Goal: Information Seeking & Learning: Learn about a topic

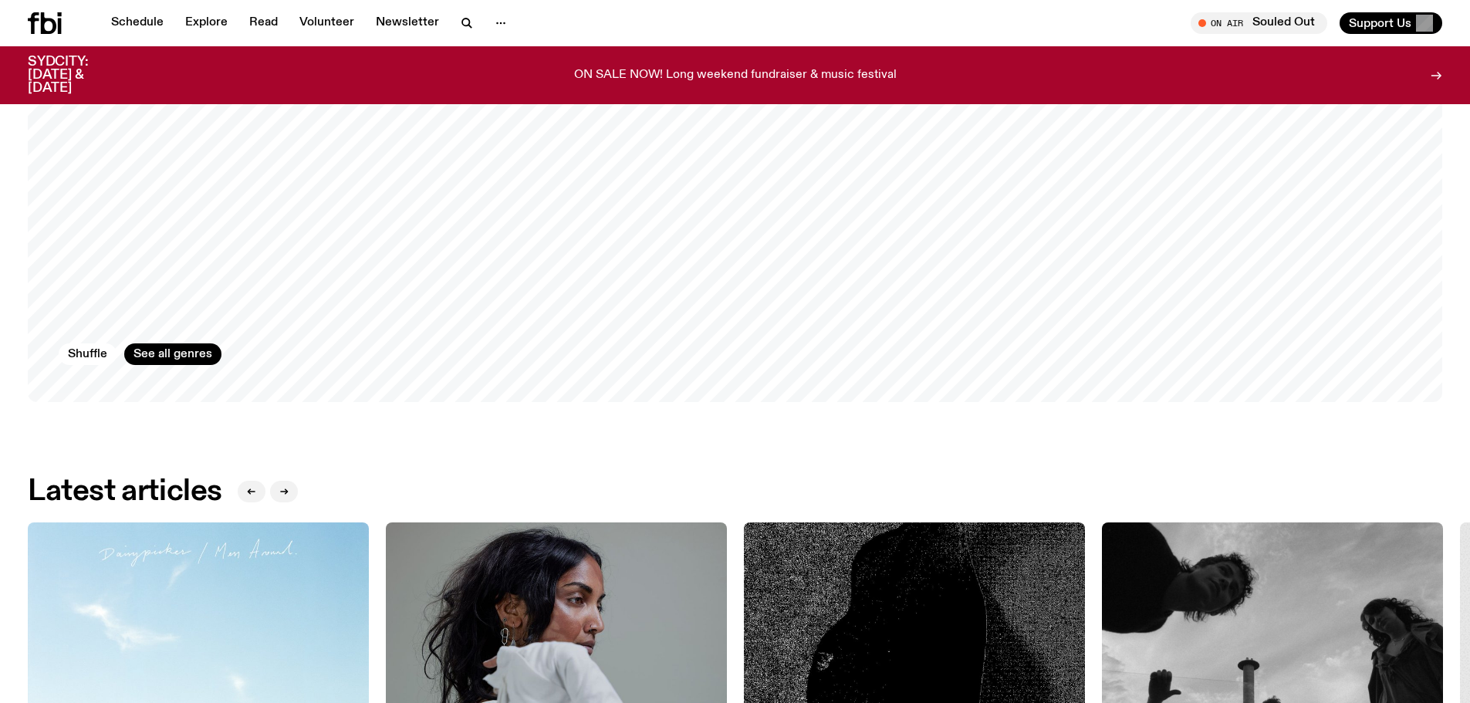
scroll to position [3764, 0]
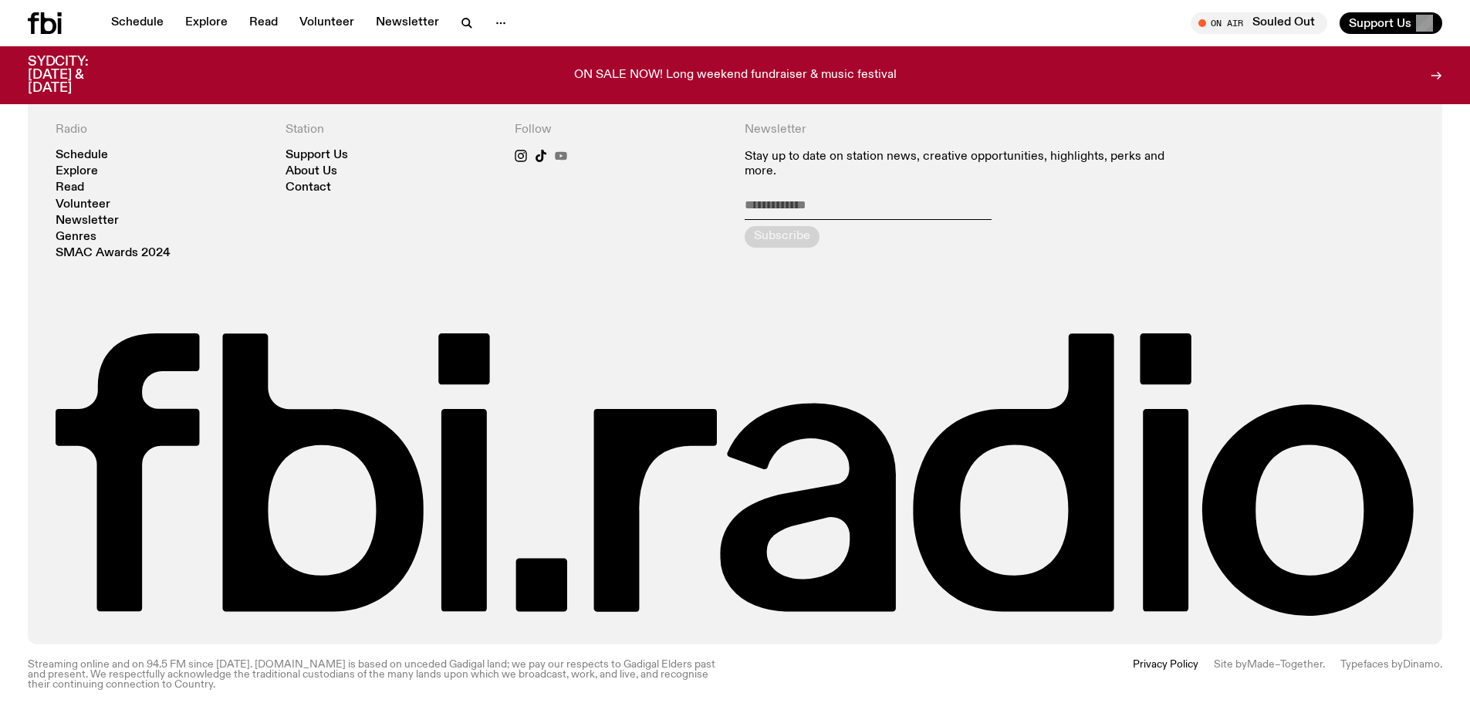
click at [562, 152] on icon at bounding box center [561, 156] width 12 height 8
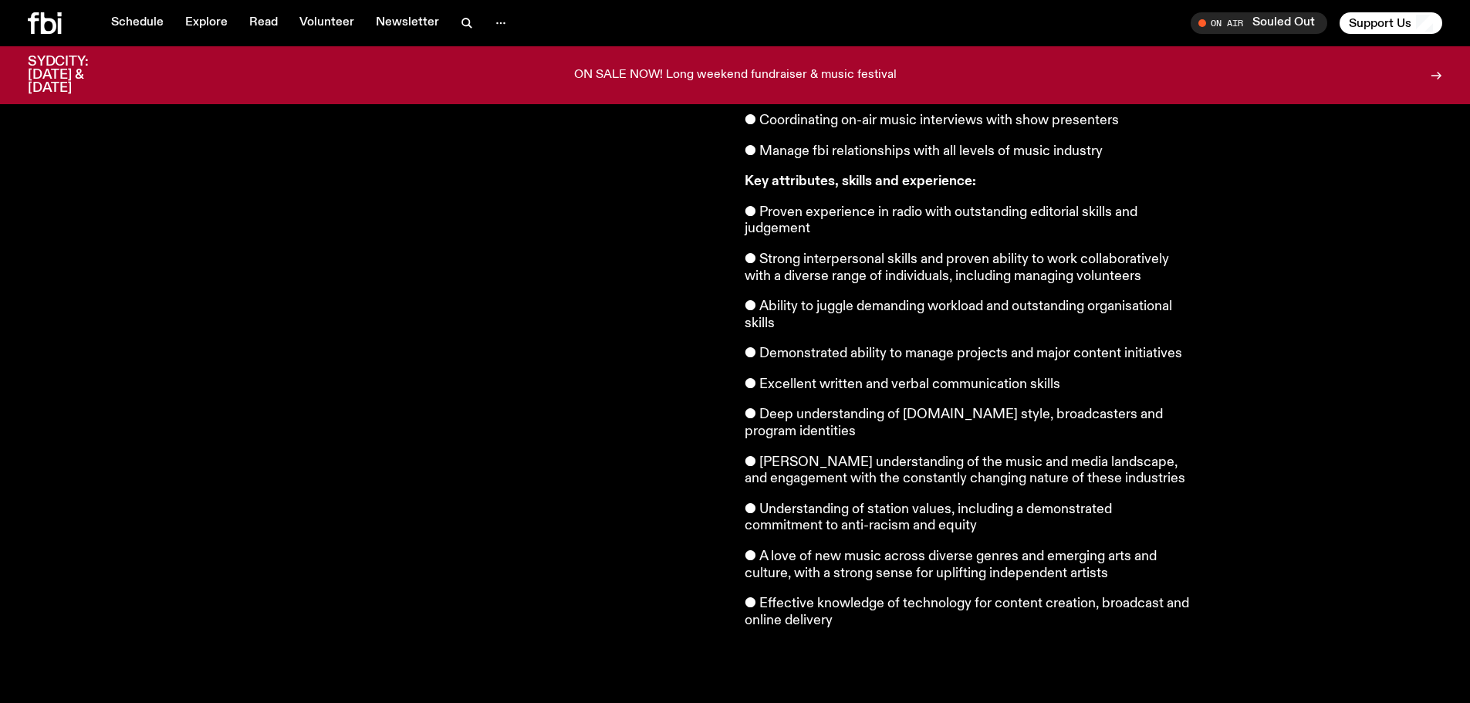
scroll to position [237, 0]
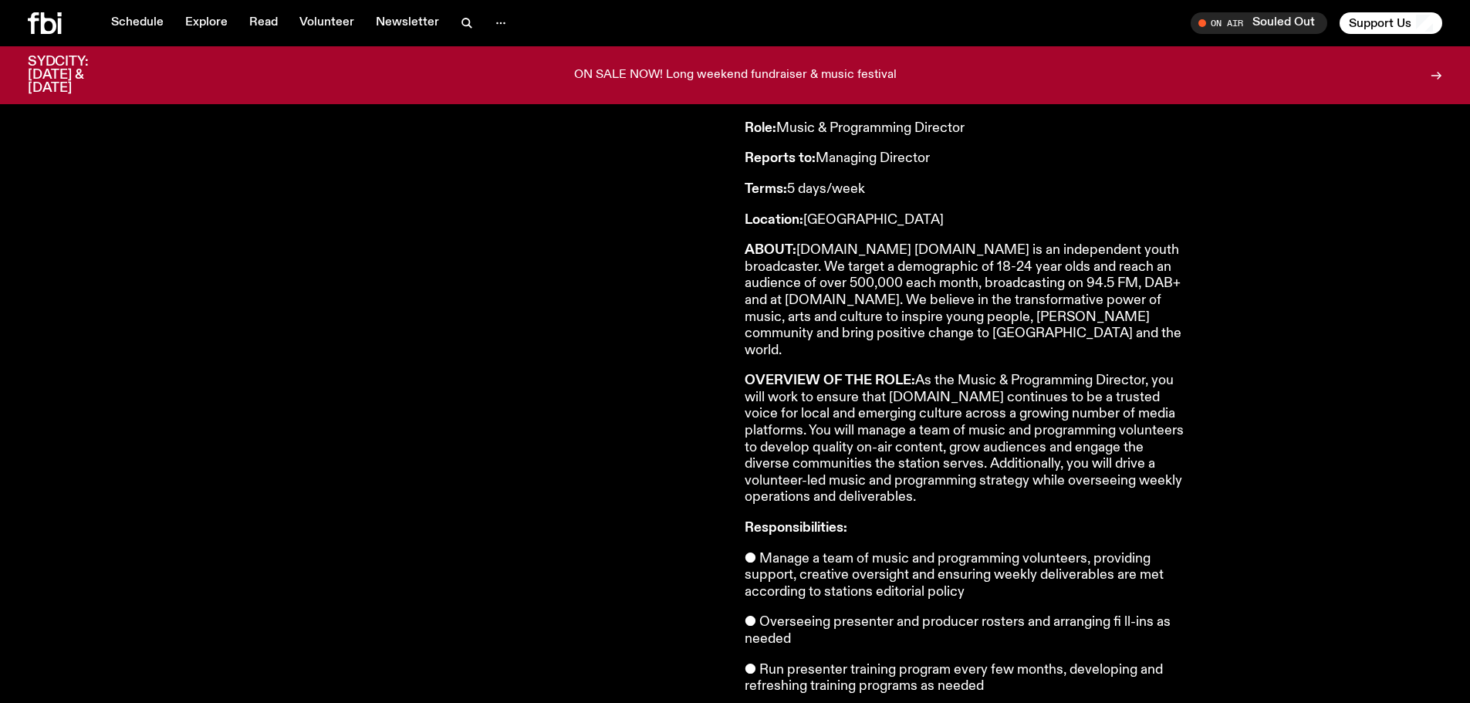
drag, startPoint x: 869, startPoint y: 455, endPoint x: 945, endPoint y: 230, distance: 236.9
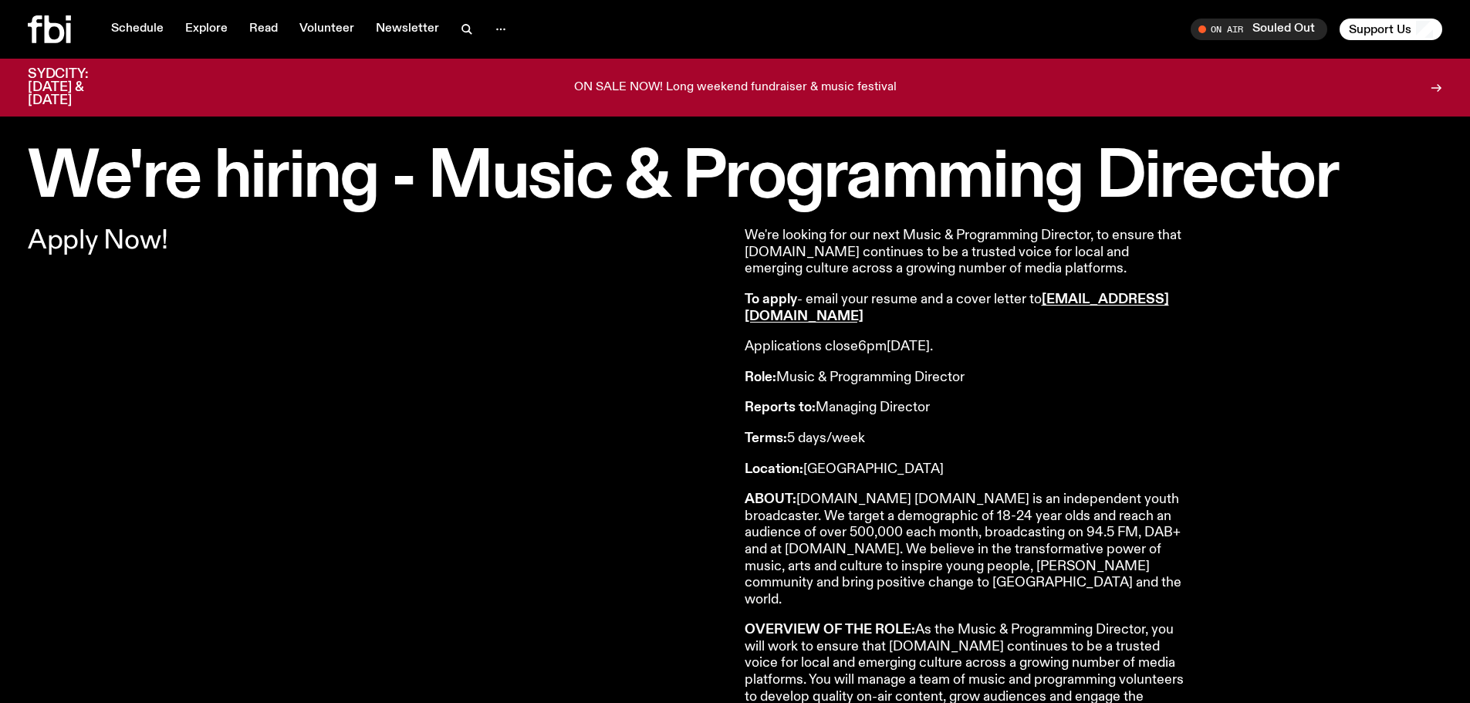
click at [912, 414] on p "Reports to: Managing Director" at bounding box center [967, 408] width 444 height 17
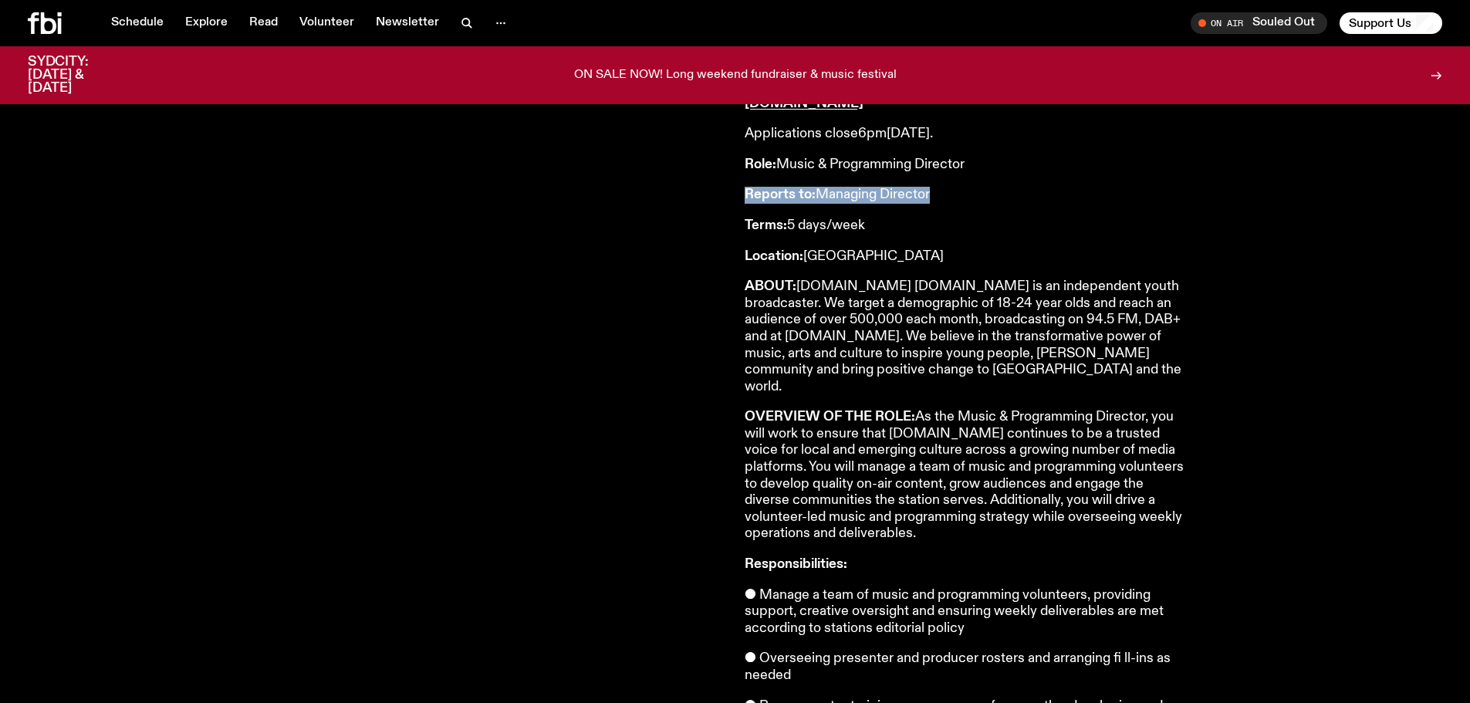
scroll to position [228, 0]
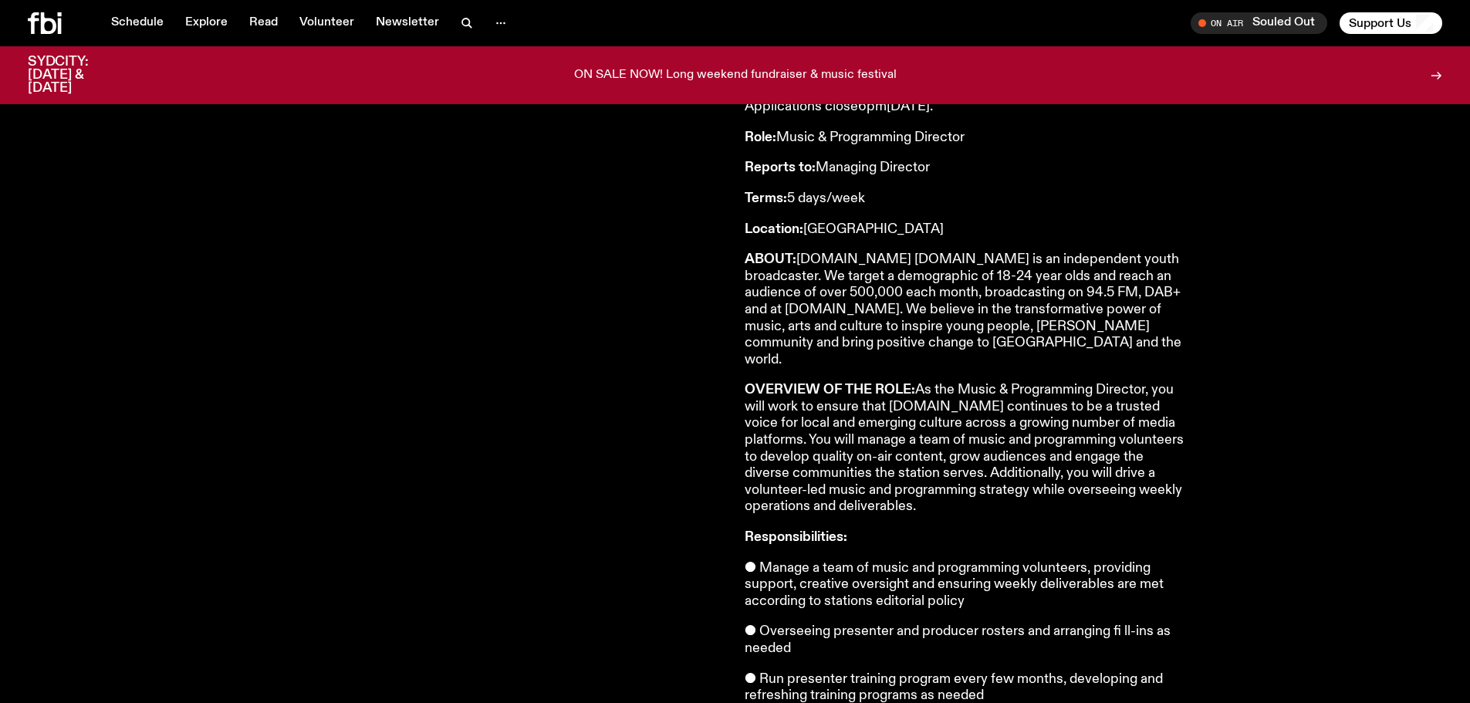
click at [942, 444] on p "OVERVIEW OF THE ROLE: As the Music & Programming Director, you will work to ens…" at bounding box center [967, 448] width 444 height 133
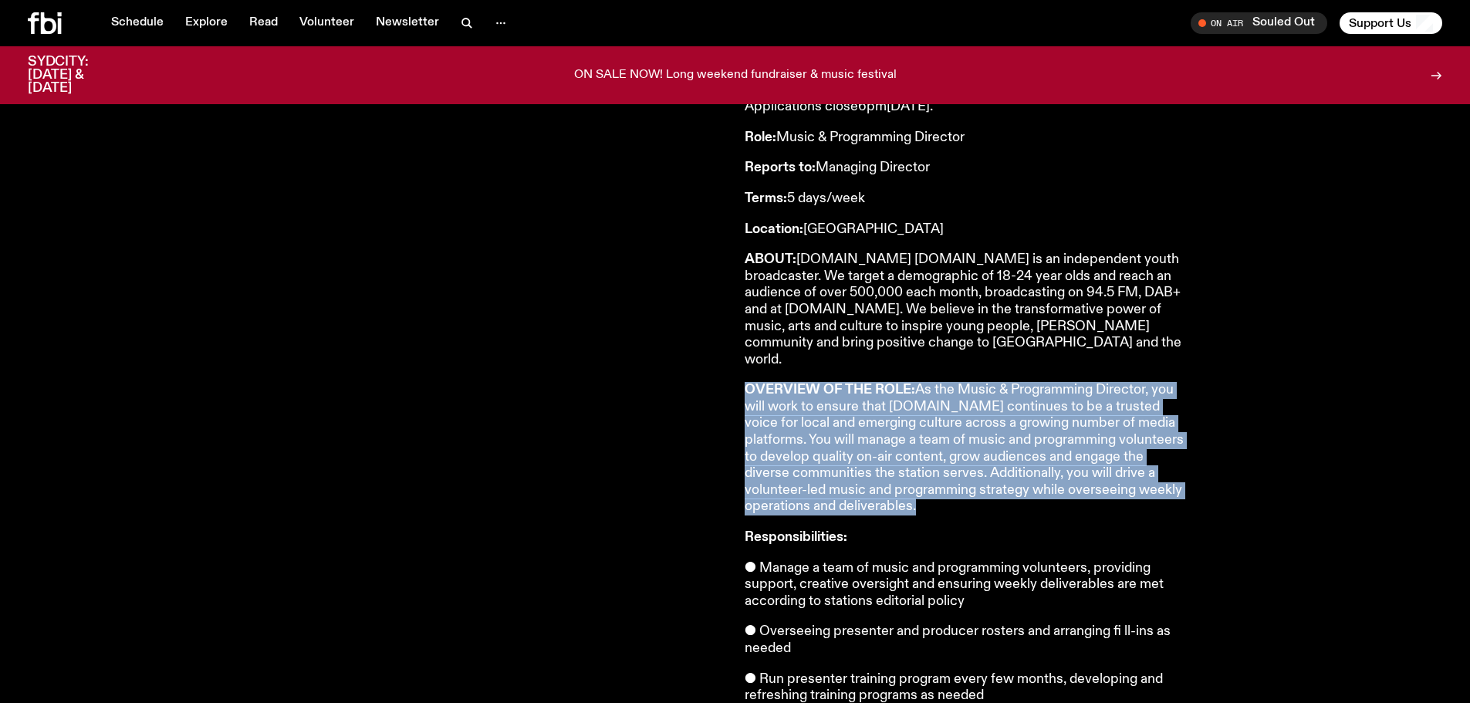
click at [942, 444] on p "OVERVIEW OF THE ROLE: As the Music & Programming Director, you will work to ens…" at bounding box center [967, 448] width 444 height 133
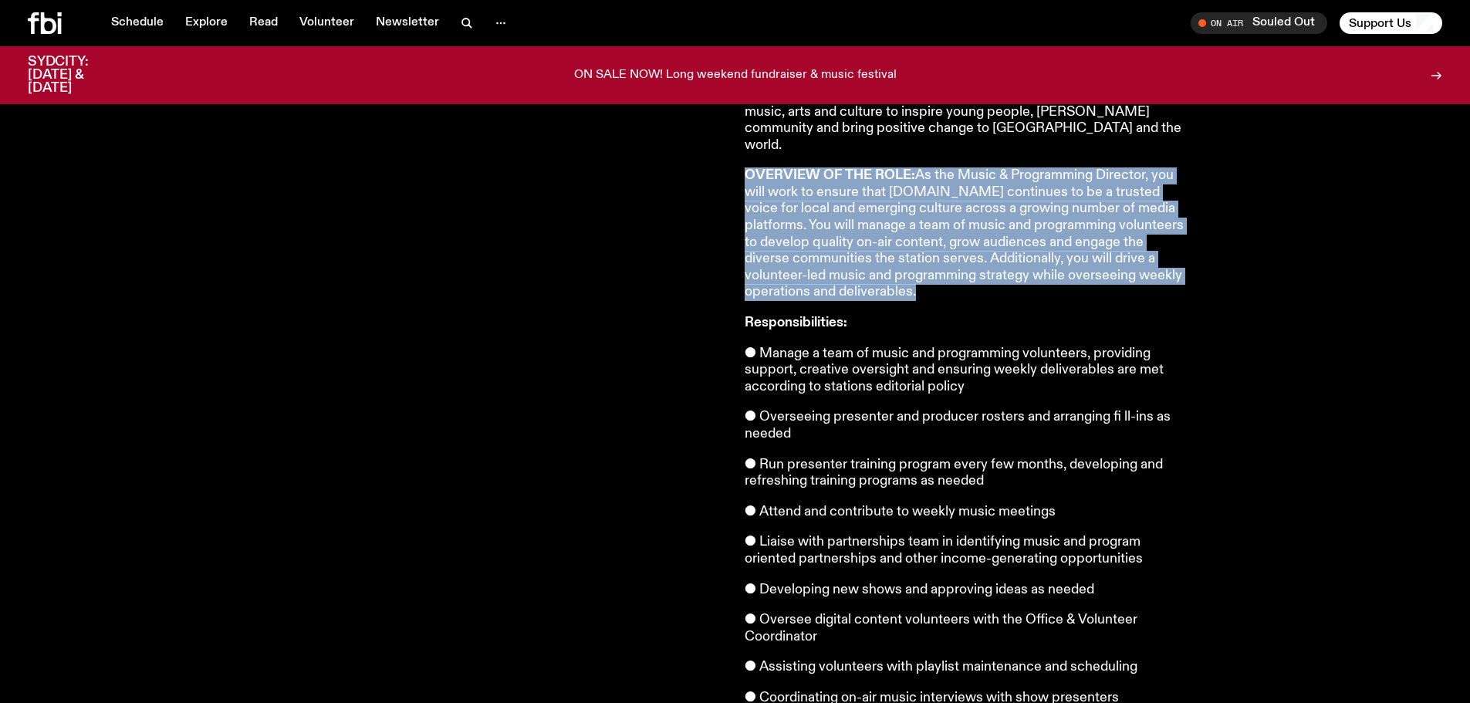
scroll to position [459, 0]
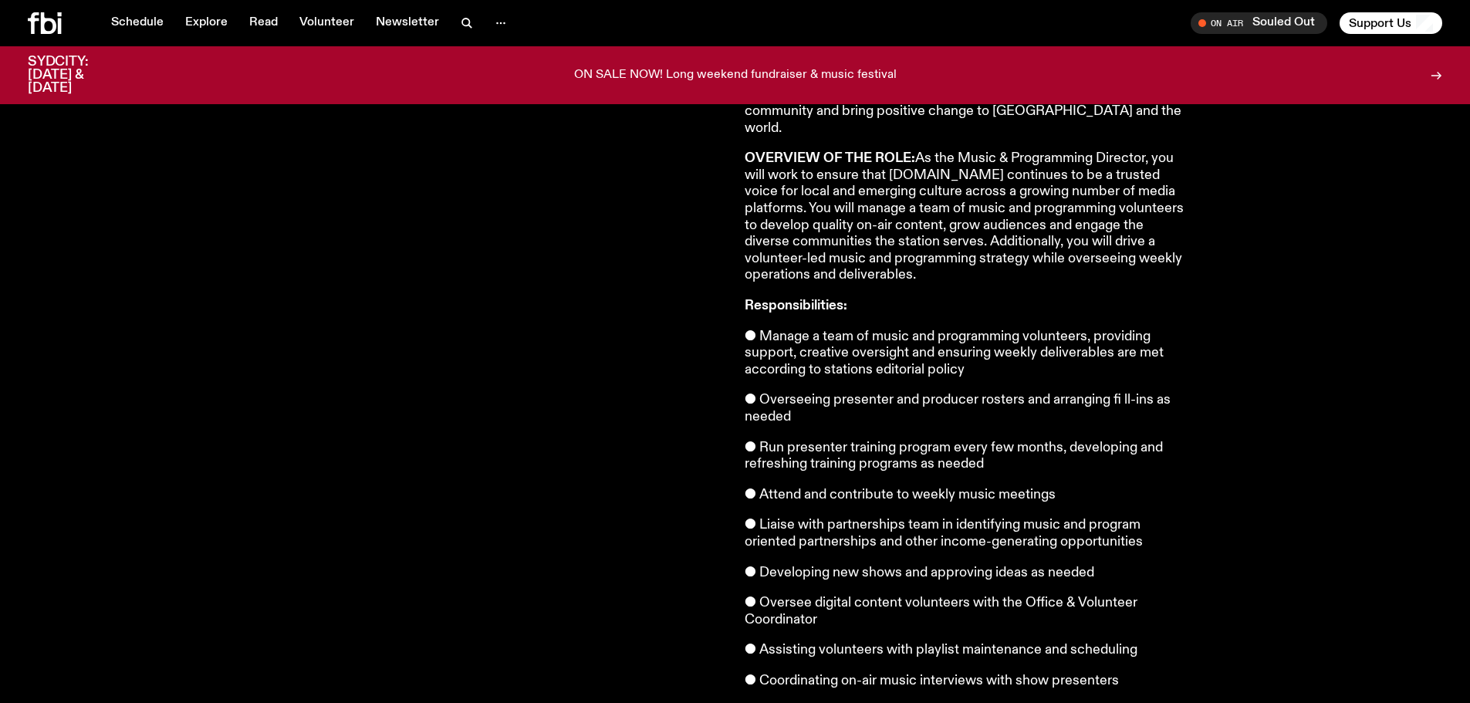
click at [970, 329] on p "● Manage a team of music and programming volunteers, providing support, creativ…" at bounding box center [967, 354] width 444 height 50
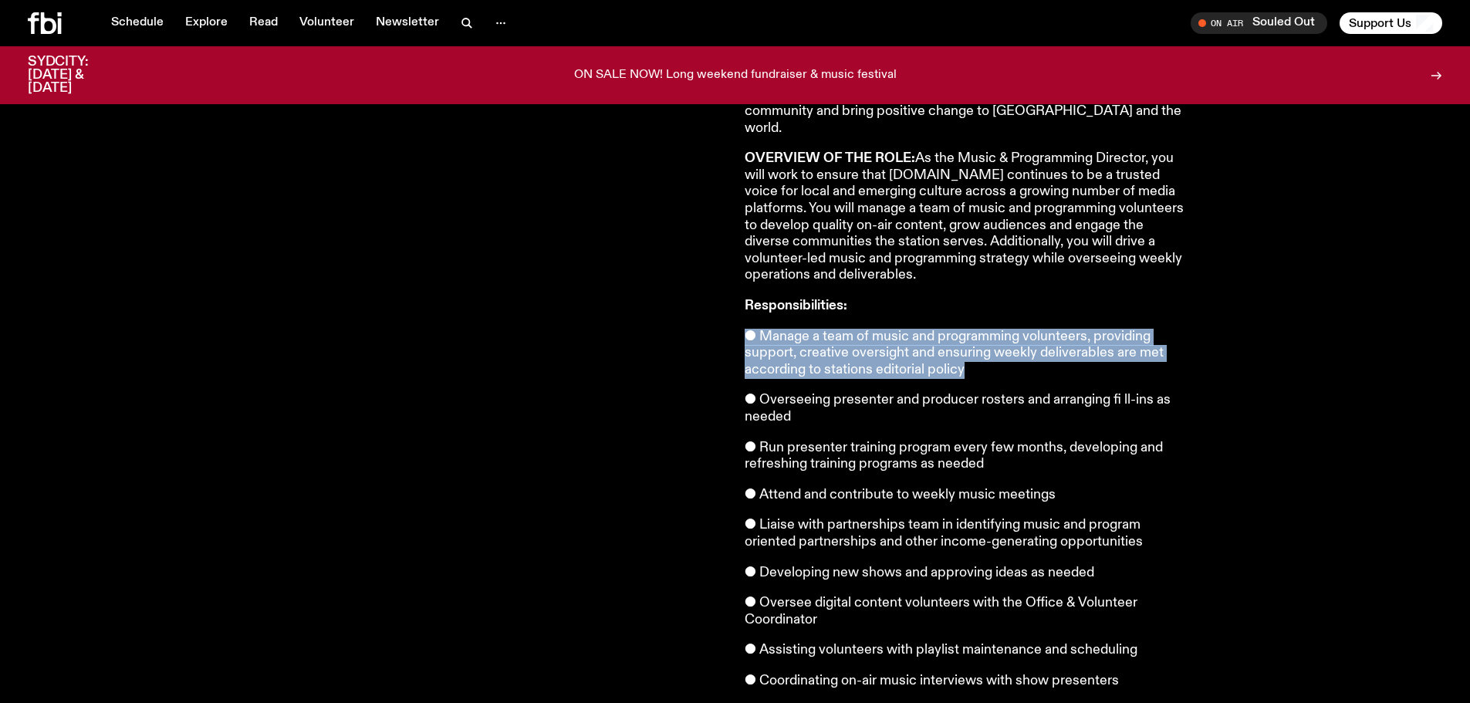
click at [970, 329] on p "● Manage a team of music and programming volunteers, providing support, creativ…" at bounding box center [967, 354] width 444 height 50
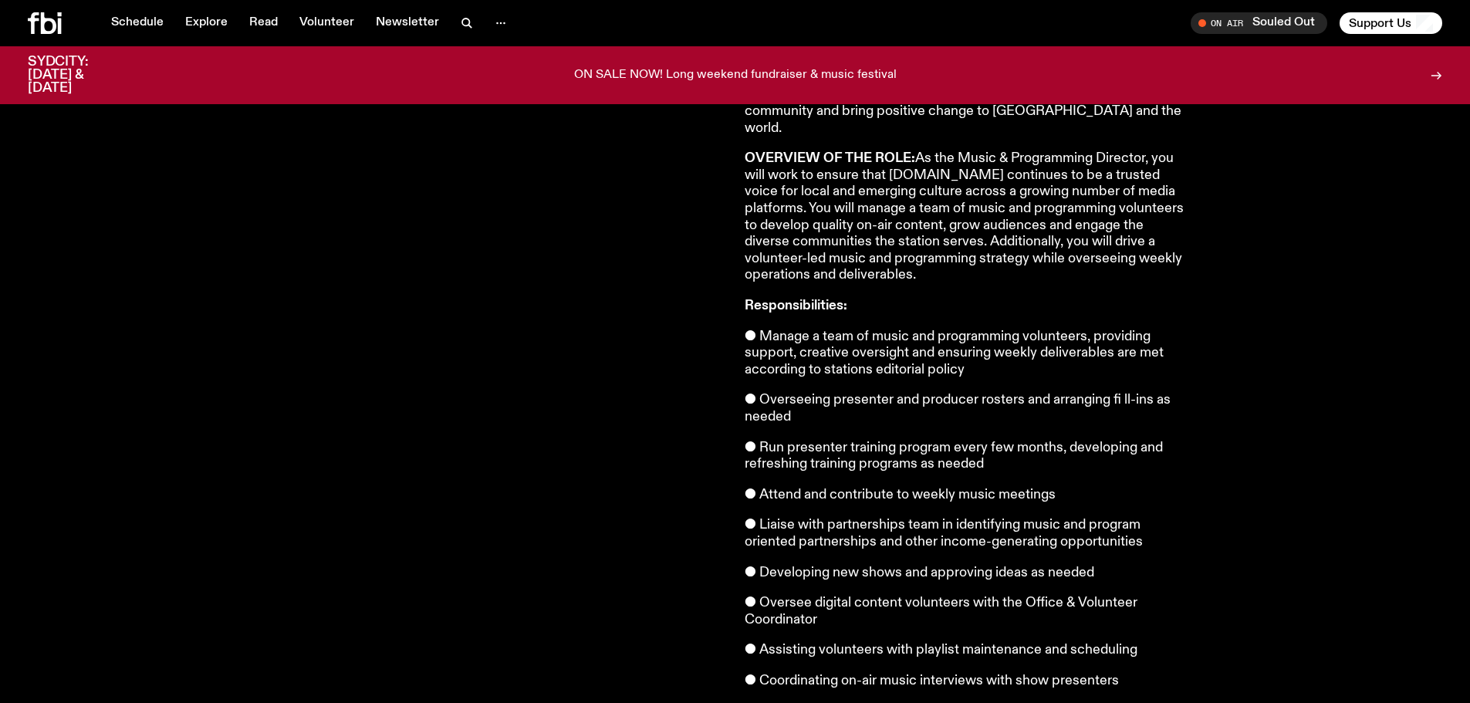
click at [907, 440] on p "● Run presenter training program every few months, developing and refreshing tr…" at bounding box center [967, 456] width 444 height 33
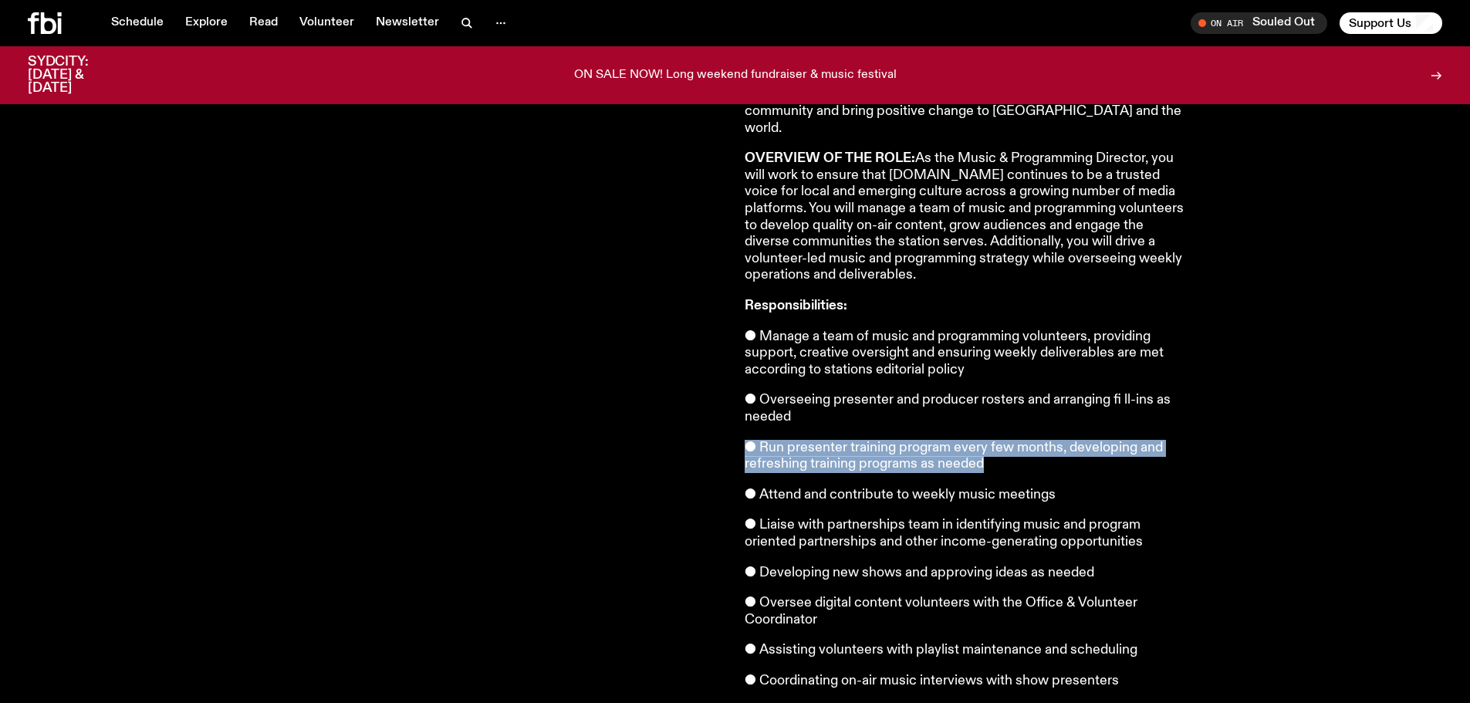
click at [907, 440] on p "● Run presenter training program every few months, developing and refreshing tr…" at bounding box center [967, 456] width 444 height 33
click at [881, 440] on p "● Run presenter training program every few months, developing and refreshing tr…" at bounding box center [967, 456] width 444 height 33
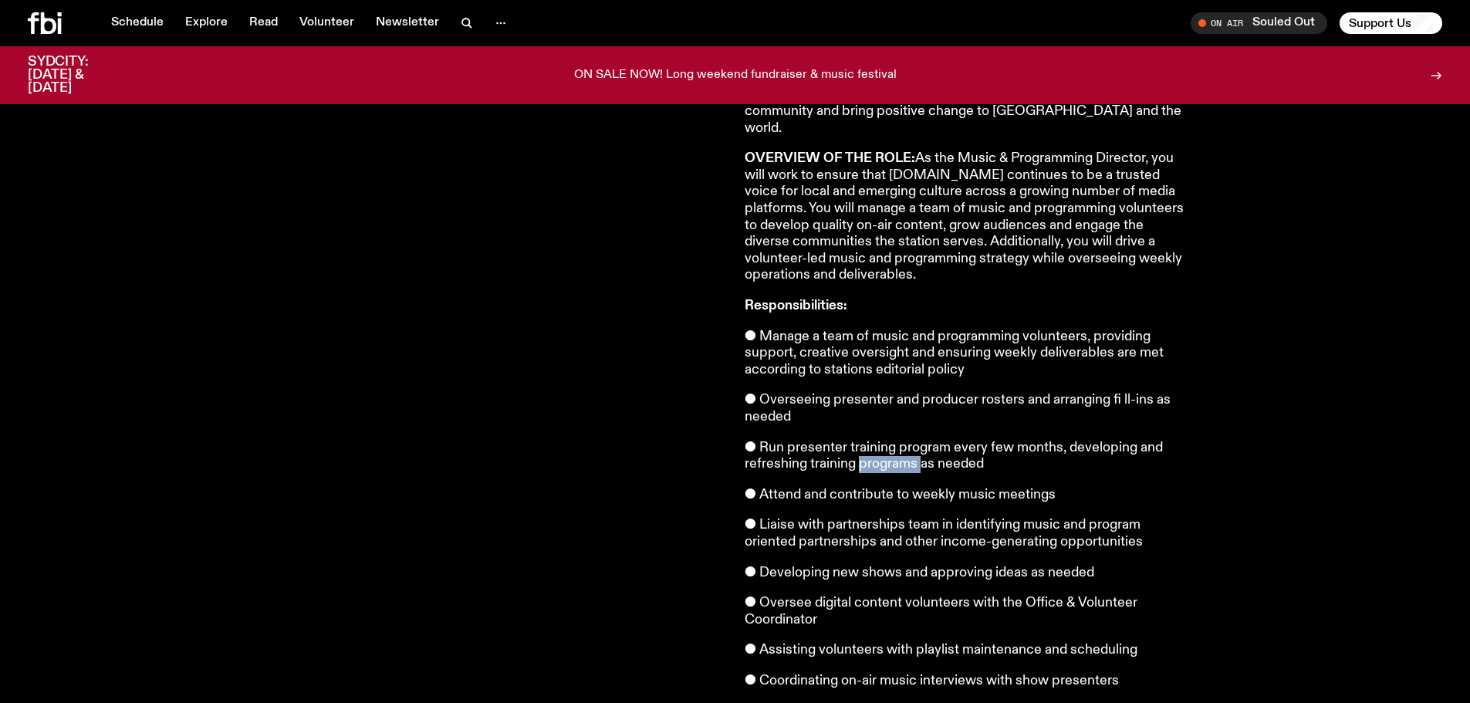
click at [881, 440] on p "● Run presenter training program every few months, developing and refreshing tr…" at bounding box center [967, 456] width 444 height 33
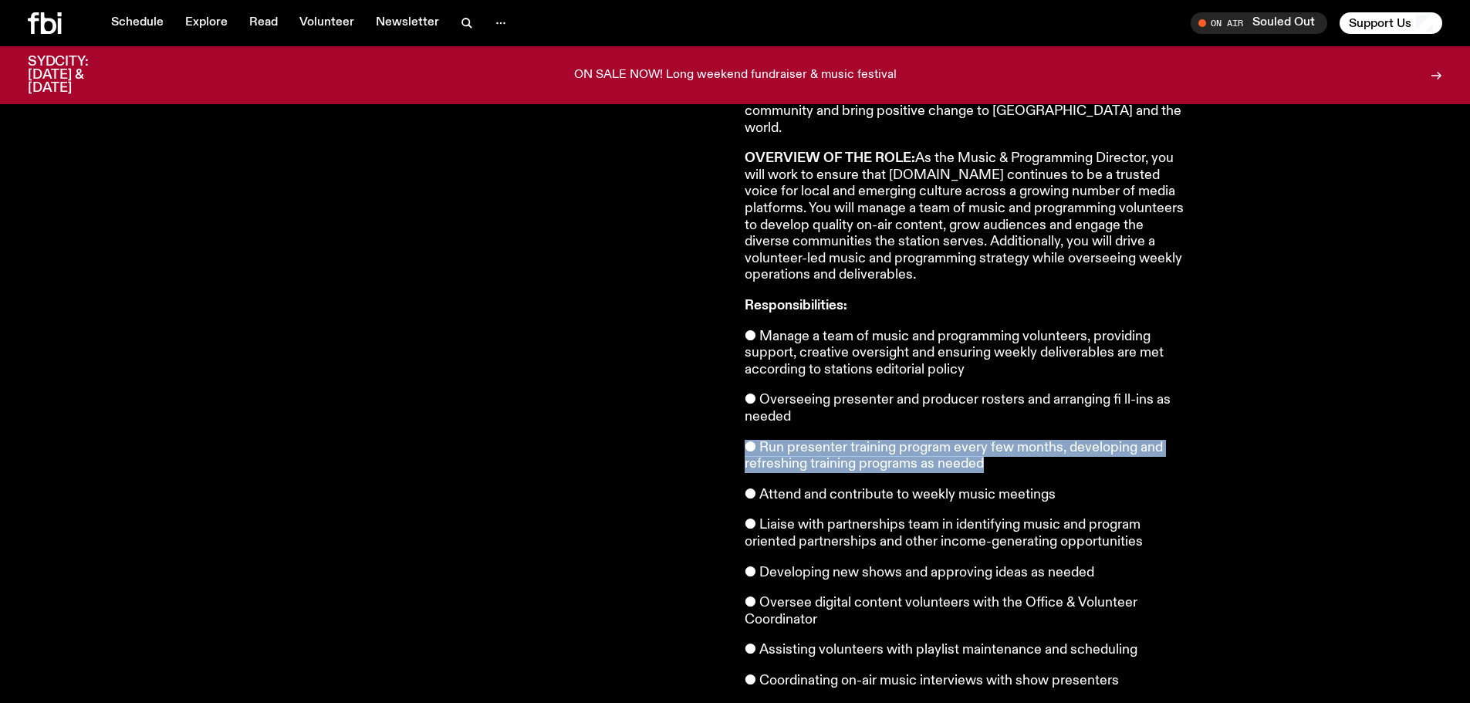
click at [881, 440] on p "● Run presenter training program every few months, developing and refreshing tr…" at bounding box center [967, 456] width 444 height 33
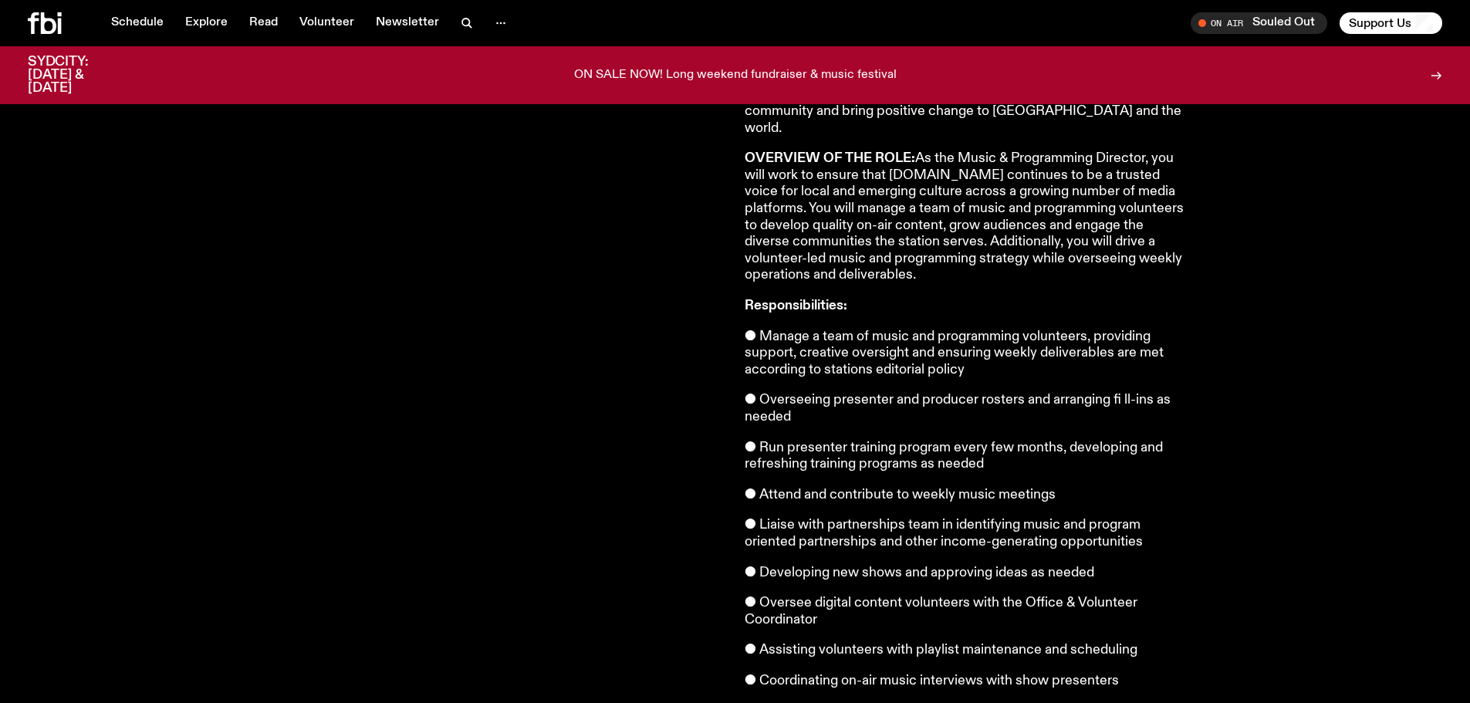
click at [885, 490] on article "We're looking for our next Music & Programming Director, to ensure that fbi.rad…" at bounding box center [967, 472] width 444 height 1433
click at [882, 487] on p "● Attend and contribute to weekly music meetings" at bounding box center [967, 495] width 444 height 17
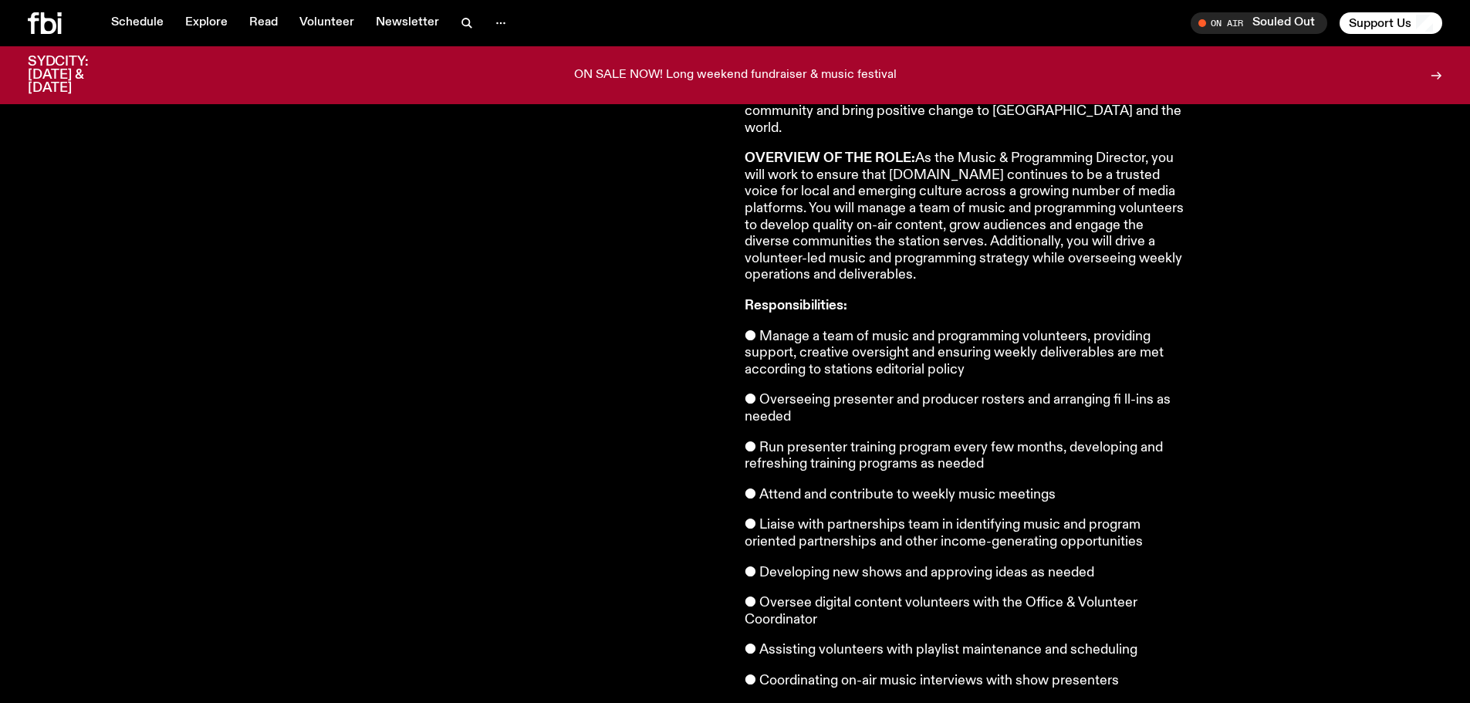
click at [975, 298] on p "Responsibilities:" at bounding box center [967, 306] width 444 height 17
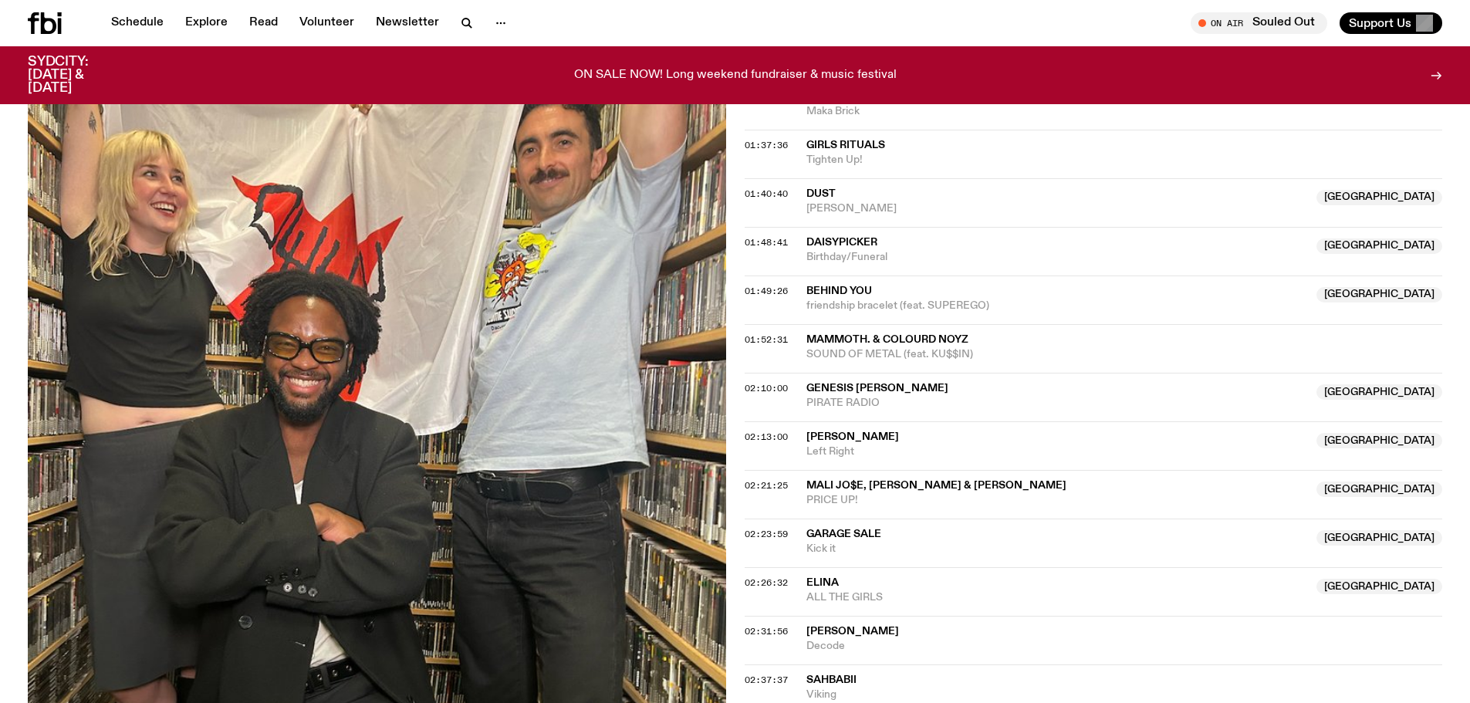
scroll to position [1945, 0]
